Goal: Task Accomplishment & Management: Use online tool/utility

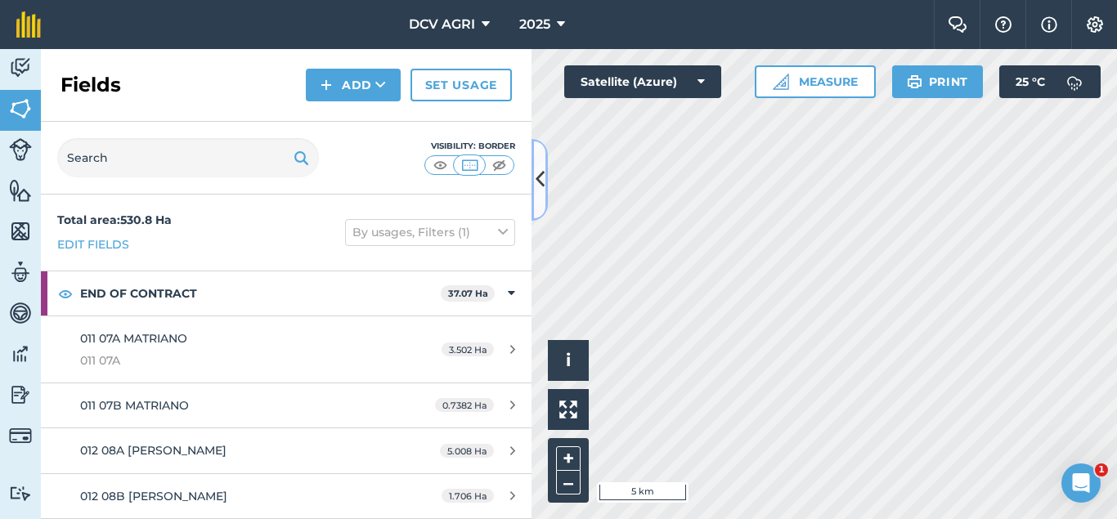
click at [537, 173] on icon at bounding box center [540, 179] width 9 height 29
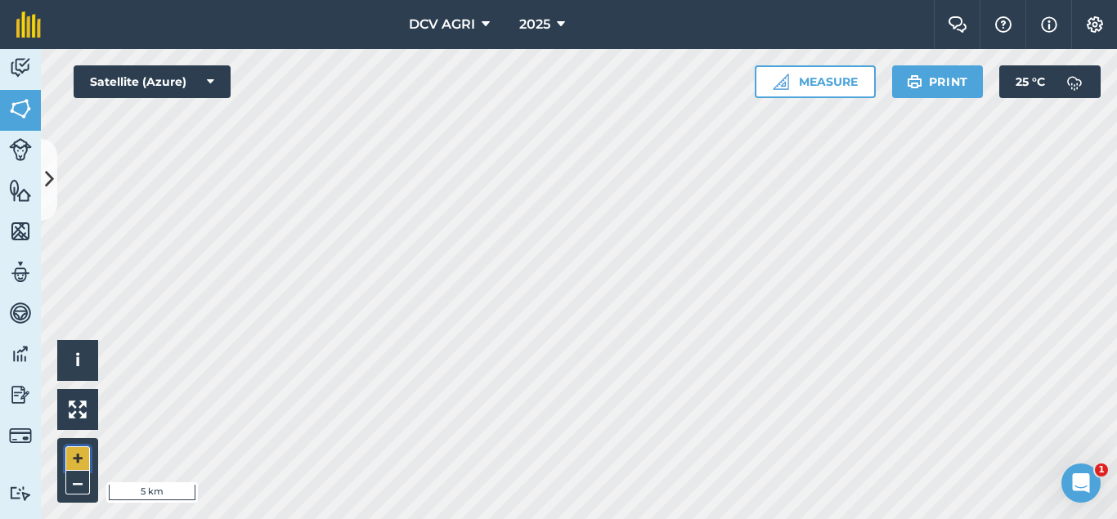
click at [83, 452] on button "+" at bounding box center [77, 459] width 25 height 25
click at [80, 449] on button "+" at bounding box center [77, 459] width 25 height 25
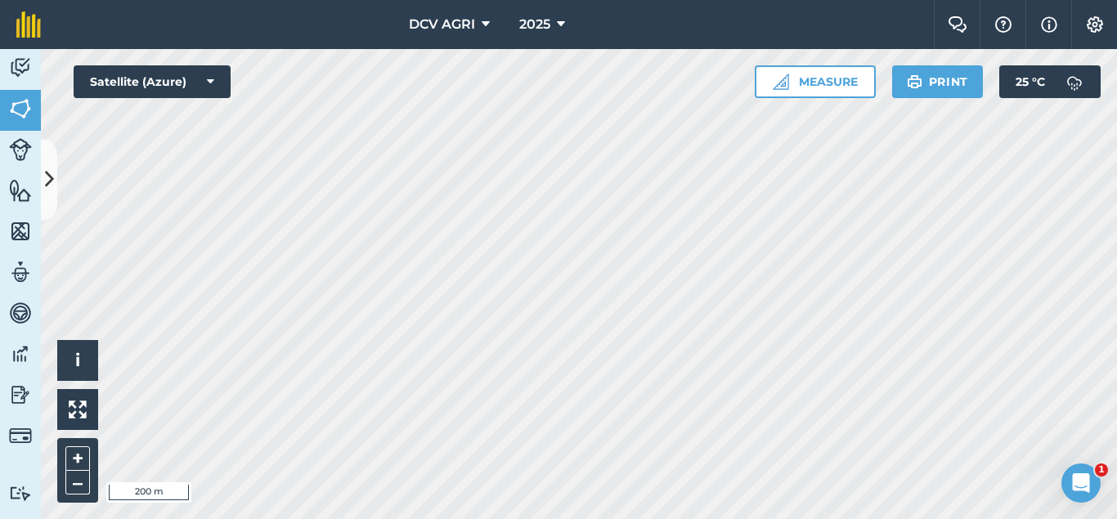
click at [507, 18] on div "DCV AGRI 2025 Farm Chat Help Info Settings DCV AGRI - 2025 Reproduced with the …" at bounding box center [558, 259] width 1117 height 519
click at [70, 480] on button "–" at bounding box center [77, 483] width 25 height 24
click at [79, 461] on button "+" at bounding box center [77, 459] width 25 height 25
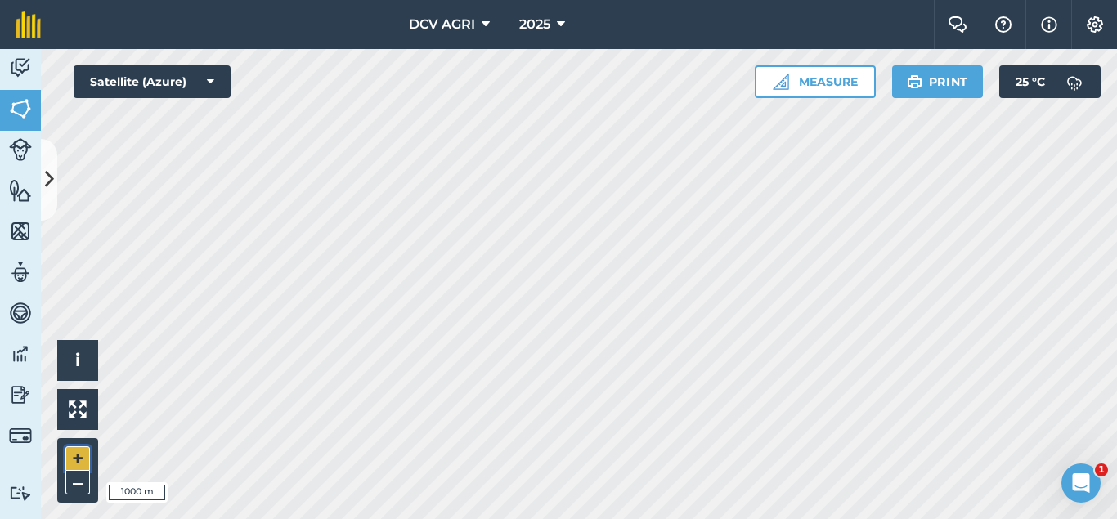
click at [79, 461] on button "+" at bounding box center [77, 459] width 25 height 25
click at [79, 482] on button "–" at bounding box center [77, 483] width 25 height 24
click at [73, 447] on button "+" at bounding box center [77, 459] width 25 height 25
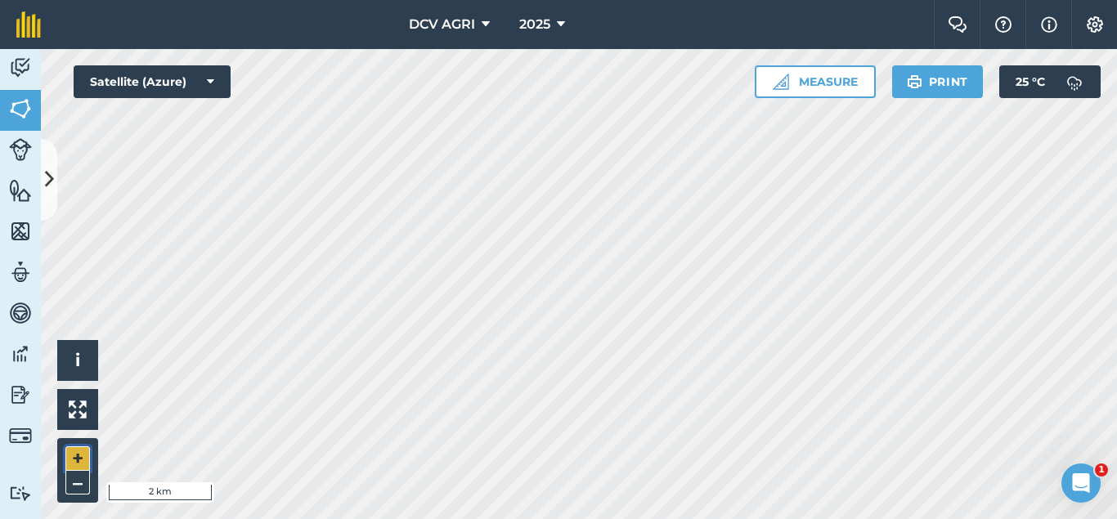
click at [73, 447] on button "+" at bounding box center [77, 459] width 25 height 25
click at [80, 460] on button "+" at bounding box center [77, 459] width 25 height 25
click at [77, 458] on button "+" at bounding box center [77, 459] width 25 height 25
click at [80, 480] on button "–" at bounding box center [77, 483] width 25 height 24
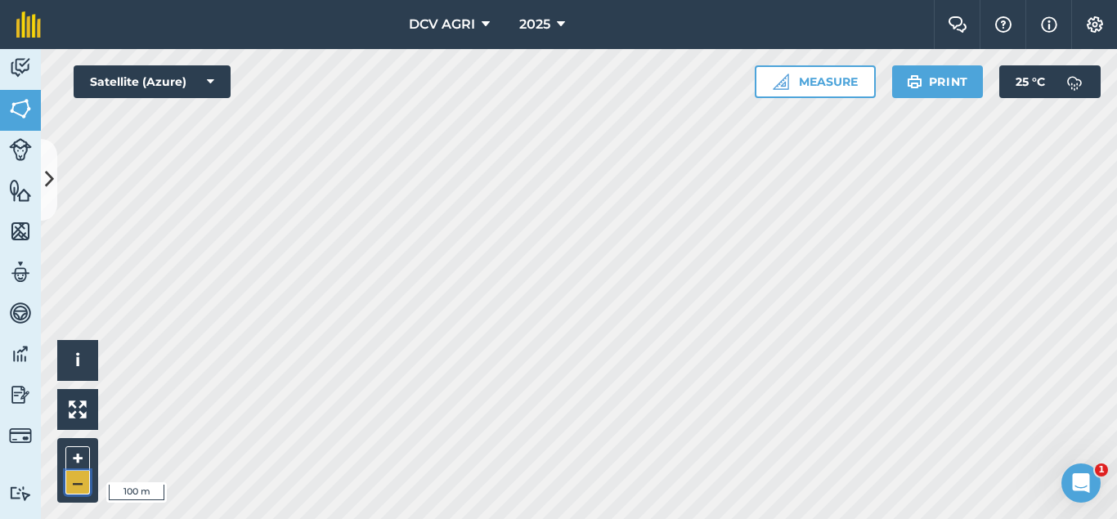
click at [80, 480] on button "–" at bounding box center [77, 483] width 25 height 24
click at [68, 480] on button "–" at bounding box center [77, 483] width 25 height 24
click at [81, 463] on button "+" at bounding box center [77, 459] width 25 height 25
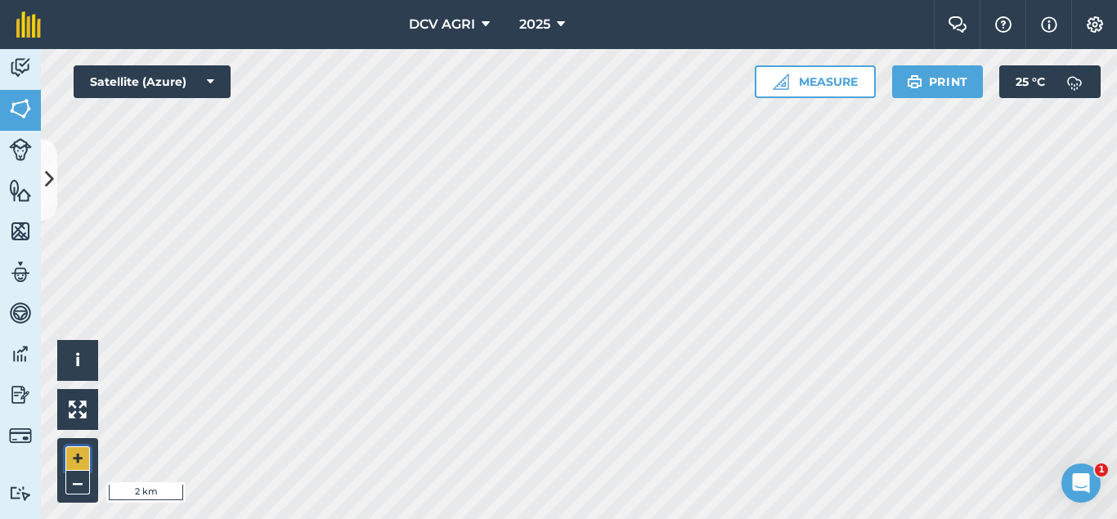
click at [81, 463] on button "+" at bounding box center [77, 459] width 25 height 25
click at [76, 460] on button "+" at bounding box center [77, 459] width 25 height 25
click at [79, 481] on button "–" at bounding box center [77, 483] width 25 height 24
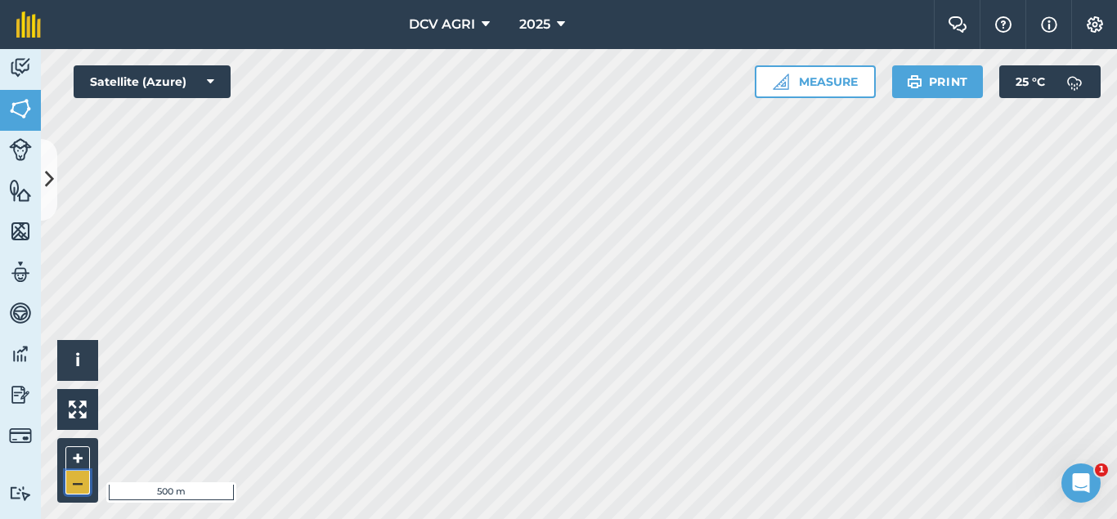
click at [79, 481] on button "–" at bounding box center [77, 483] width 25 height 24
click at [82, 466] on button "+" at bounding box center [77, 459] width 25 height 25
click at [79, 464] on button "+" at bounding box center [77, 459] width 25 height 25
click at [80, 460] on button "+" at bounding box center [77, 459] width 25 height 25
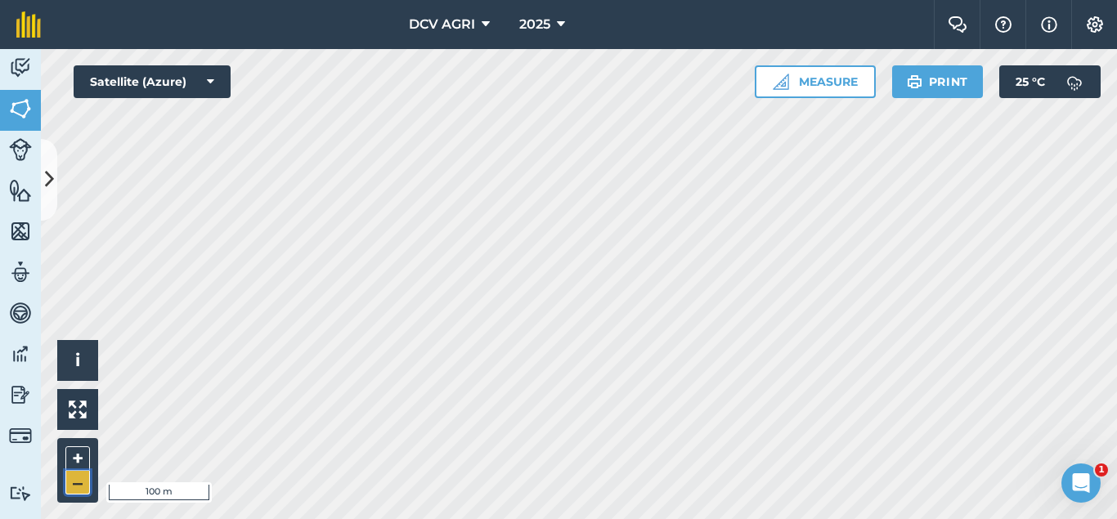
click at [73, 485] on button "–" at bounding box center [77, 483] width 25 height 24
click at [79, 458] on button "+" at bounding box center [77, 459] width 25 height 25
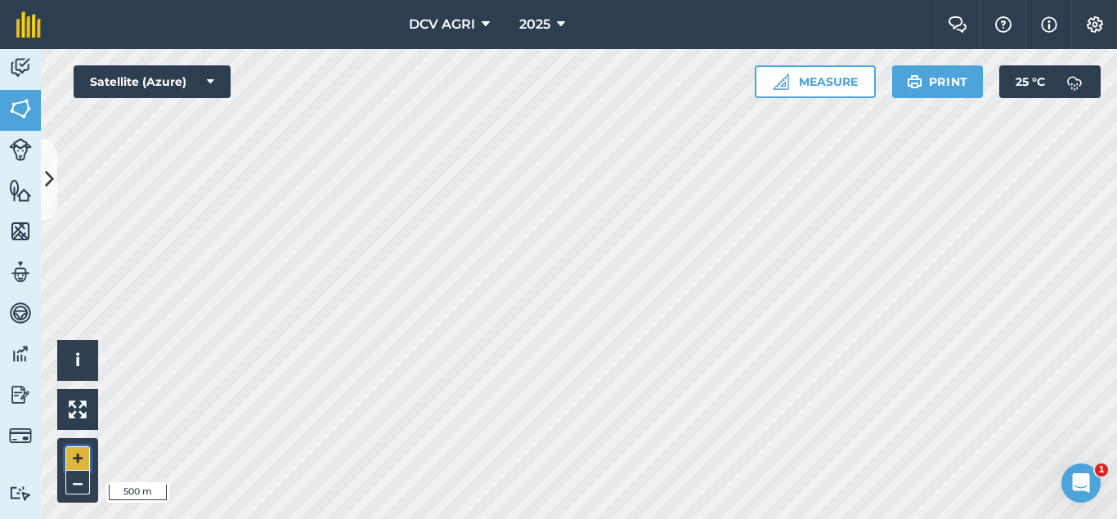
click at [79, 458] on button "+" at bounding box center [77, 459] width 25 height 25
click at [76, 487] on button "–" at bounding box center [77, 483] width 25 height 24
click at [73, 456] on button "+" at bounding box center [77, 459] width 25 height 25
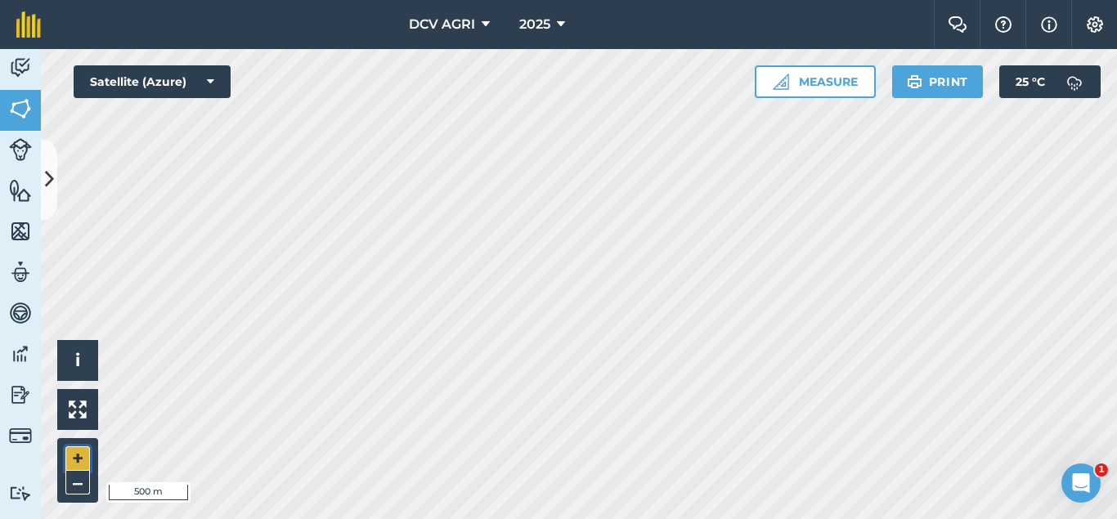
click at [73, 456] on button "+" at bounding box center [77, 459] width 25 height 25
click at [71, 451] on button "+" at bounding box center [77, 459] width 25 height 25
click at [74, 475] on button "–" at bounding box center [77, 483] width 25 height 24
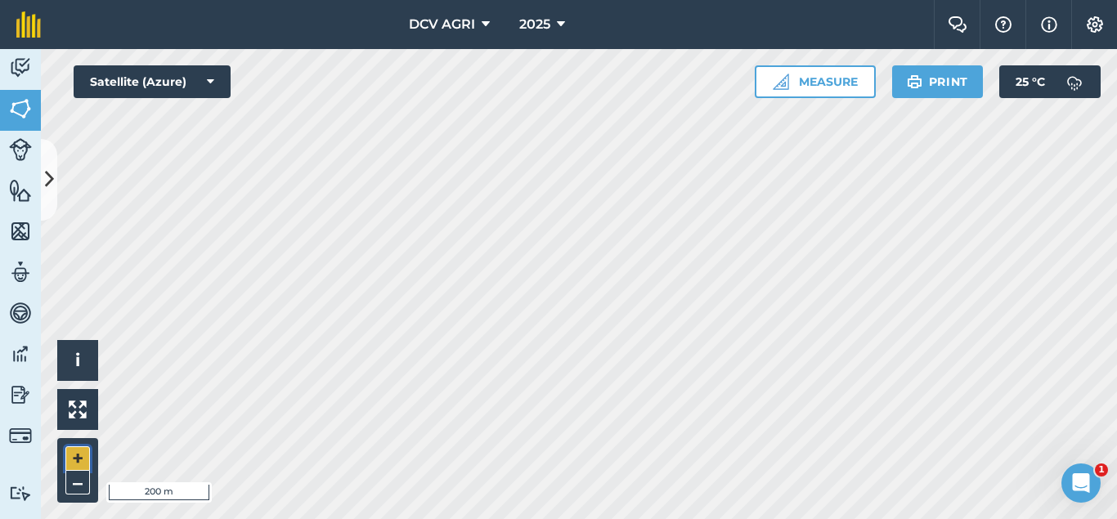
click at [69, 461] on button "+" at bounding box center [77, 459] width 25 height 25
click at [77, 490] on button "–" at bounding box center [77, 483] width 25 height 24
click at [76, 454] on button "+" at bounding box center [77, 459] width 25 height 25
